Goal: Information Seeking & Learning: Find specific fact

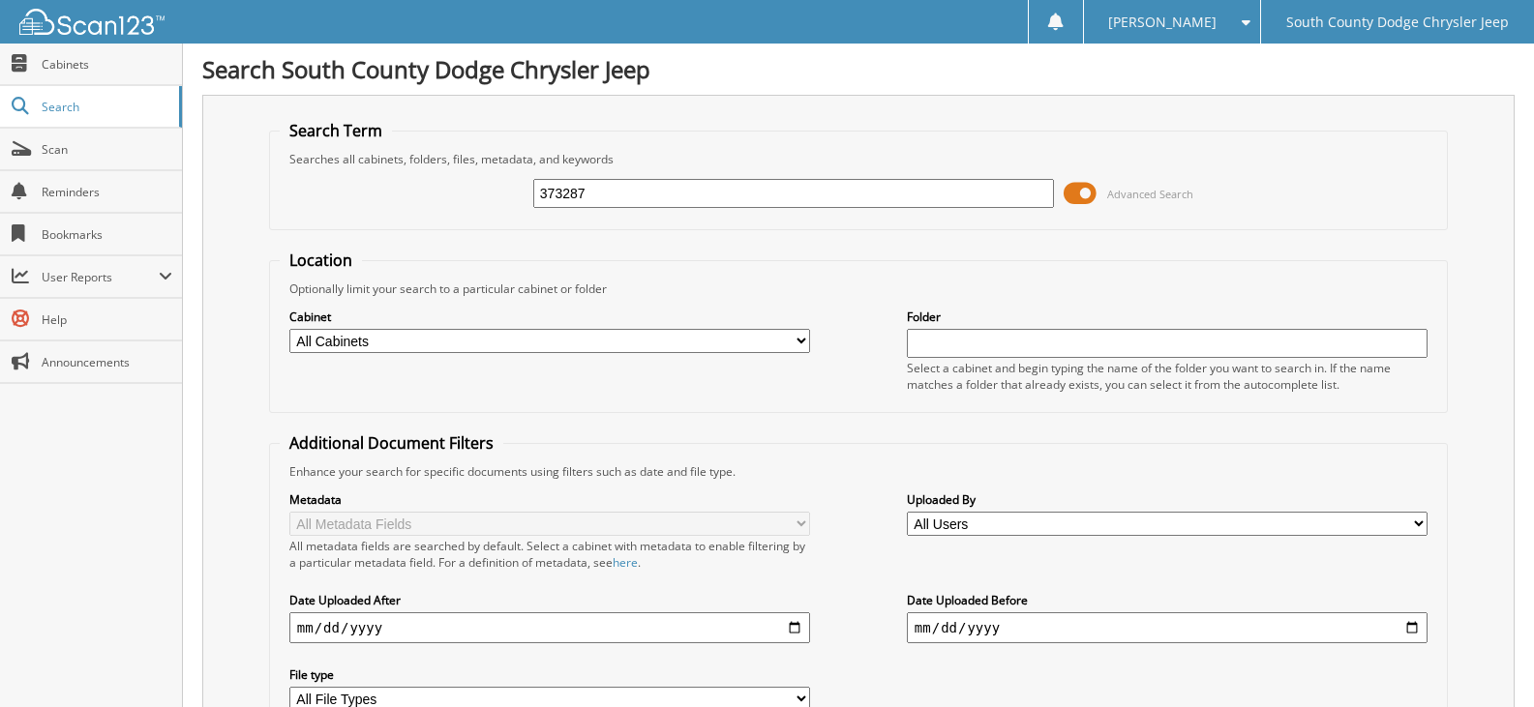
type input "373287"
click at [399, 341] on select "All Cabinets IMPORT SERVICE RO MONTHLY PRODUCTS SERVICE HISTORY SERVICE RO SPAR…" at bounding box center [549, 341] width 521 height 24
select select "26422"
click at [289, 329] on select "All Cabinets IMPORT SERVICE RO MONTHLY PRODUCTS SERVICE HISTORY SERVICE RO SPAR…" at bounding box center [549, 341] width 521 height 24
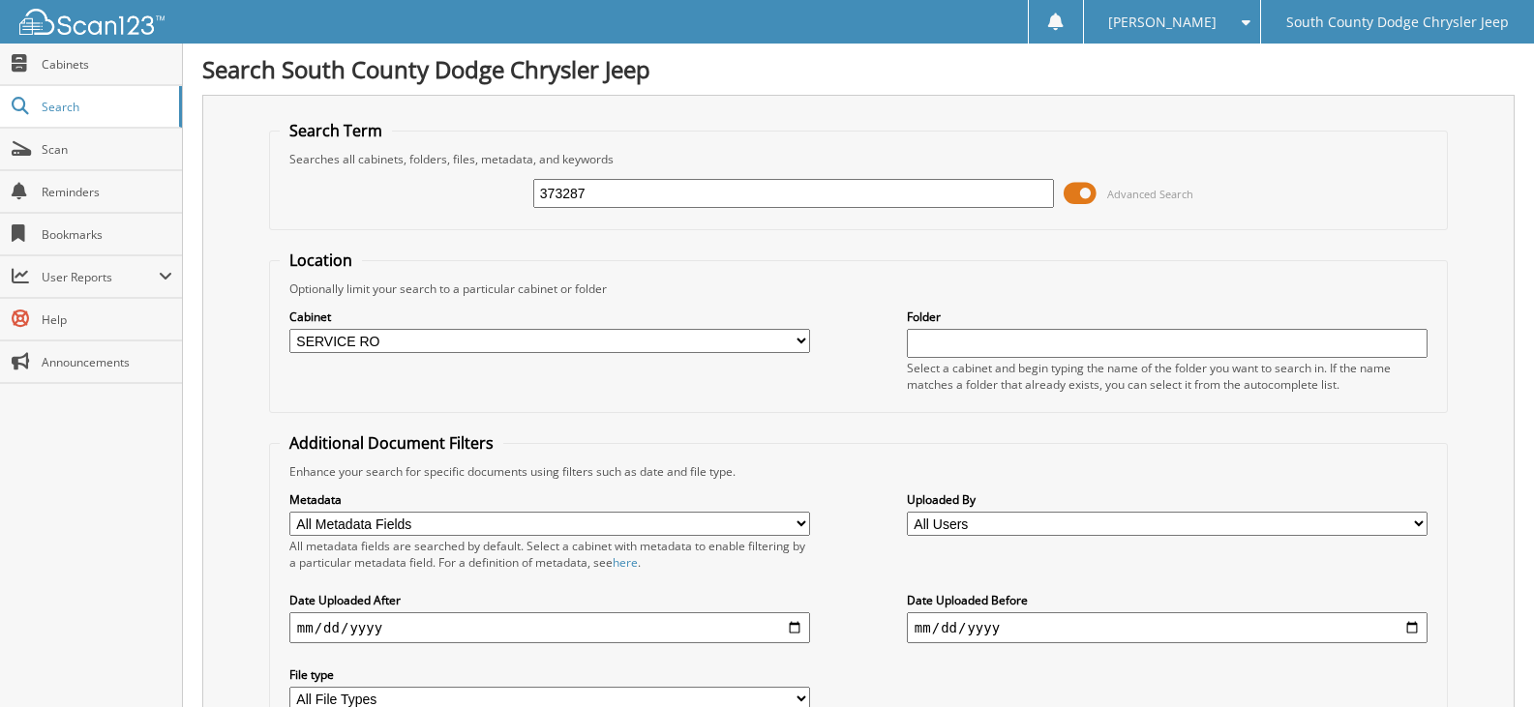
click at [819, 416] on div "Location Optionally limit your search to a particular cabinet or folder Cabinet…" at bounding box center [858, 492] width 1179 height 484
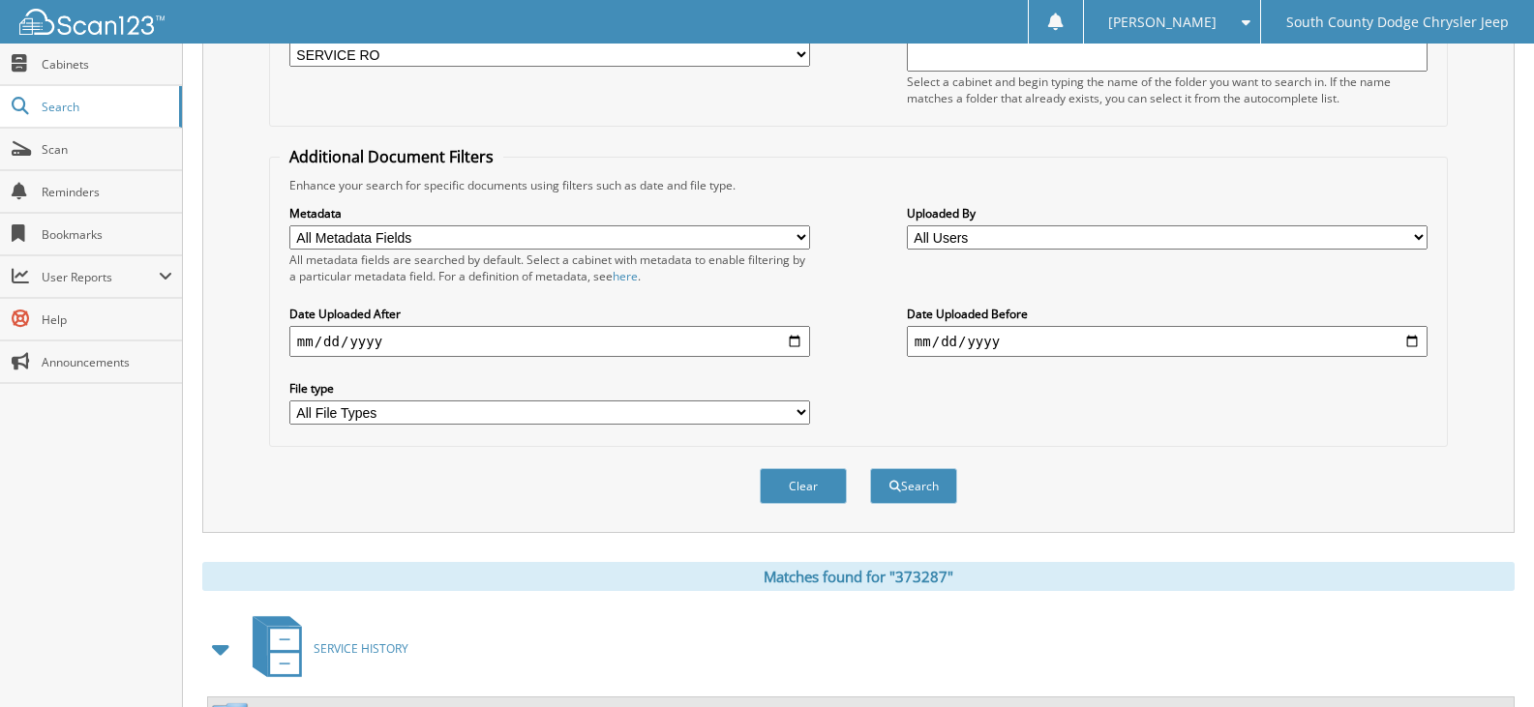
scroll to position [290, 0]
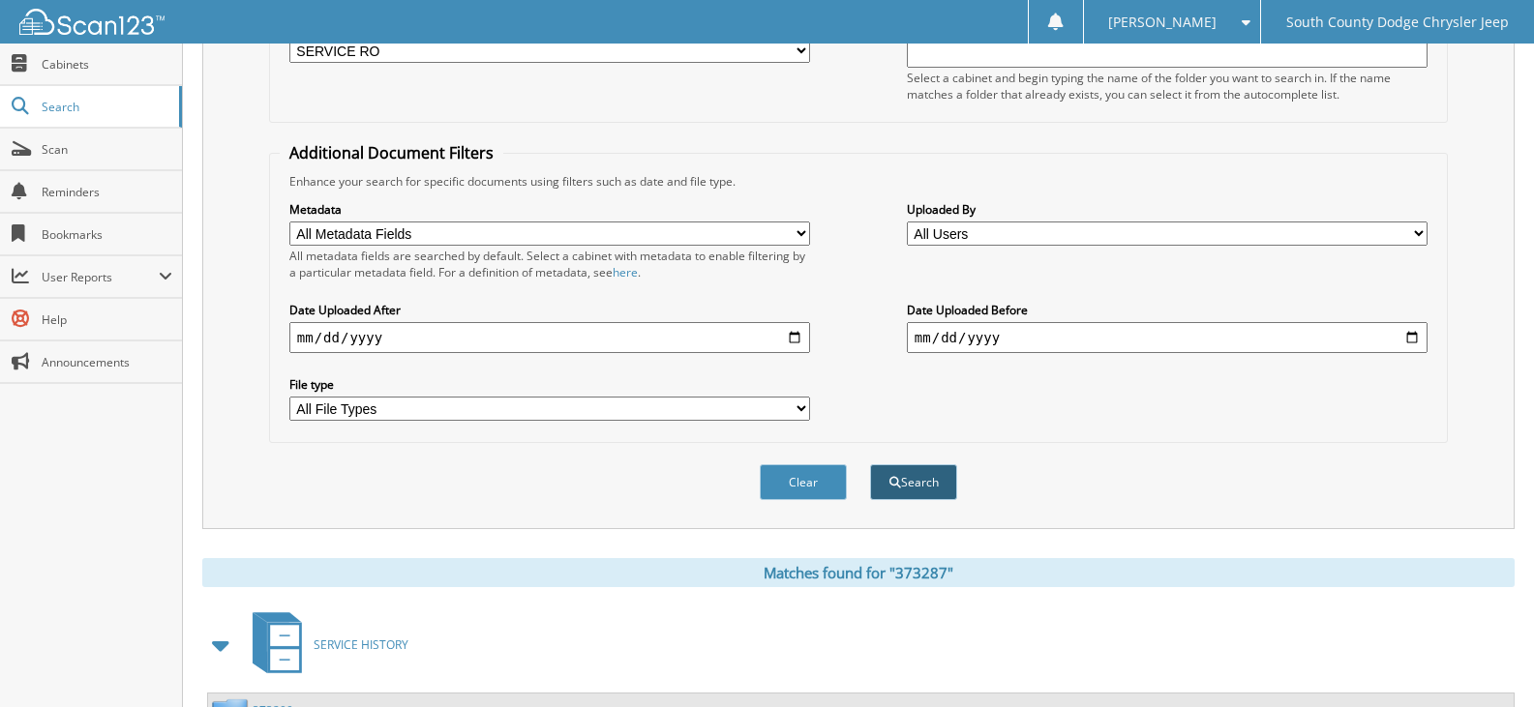
click at [915, 486] on button "Search" at bounding box center [913, 483] width 87 height 36
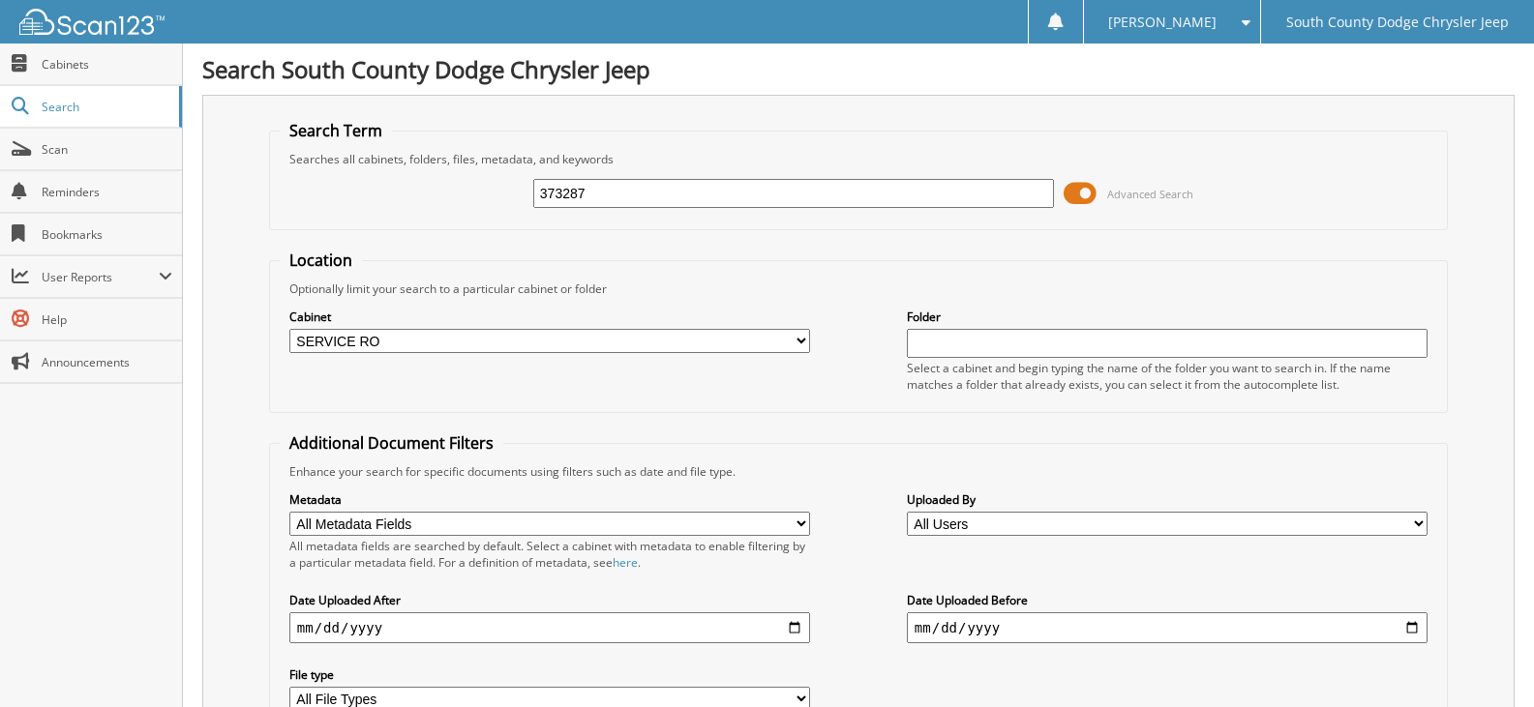
click at [648, 193] on input "373287" at bounding box center [793, 193] width 521 height 29
paste input "2A8HR54X69R566544"
type input "2A8HR54X69R566544"
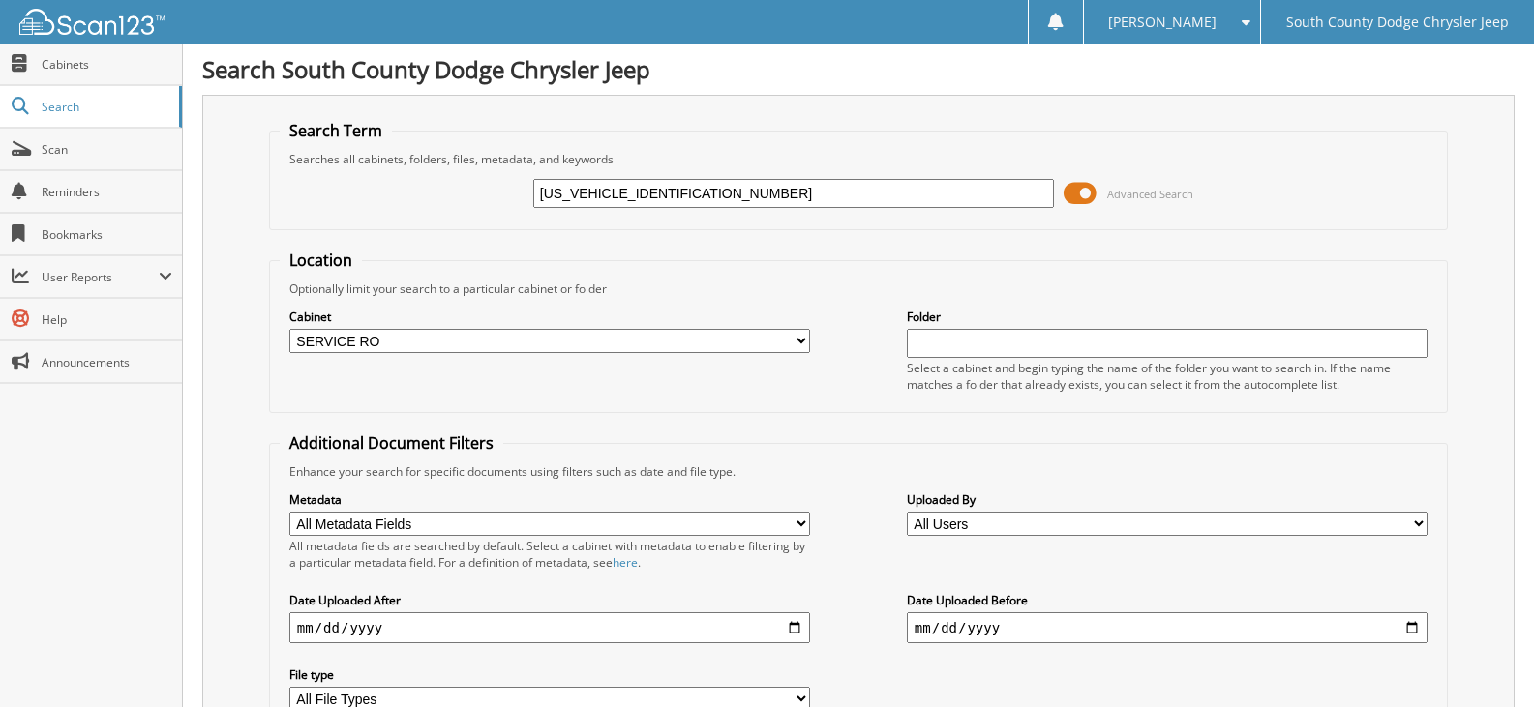
click at [694, 163] on div "Searches all cabinets, folders, files, metadata, and keywords" at bounding box center [859, 159] width 1158 height 16
click at [694, 184] on input "2A8HR54X69R566544" at bounding box center [793, 193] width 521 height 29
click at [573, 188] on input "text" at bounding box center [793, 193] width 521 height 29
type input "373387"
